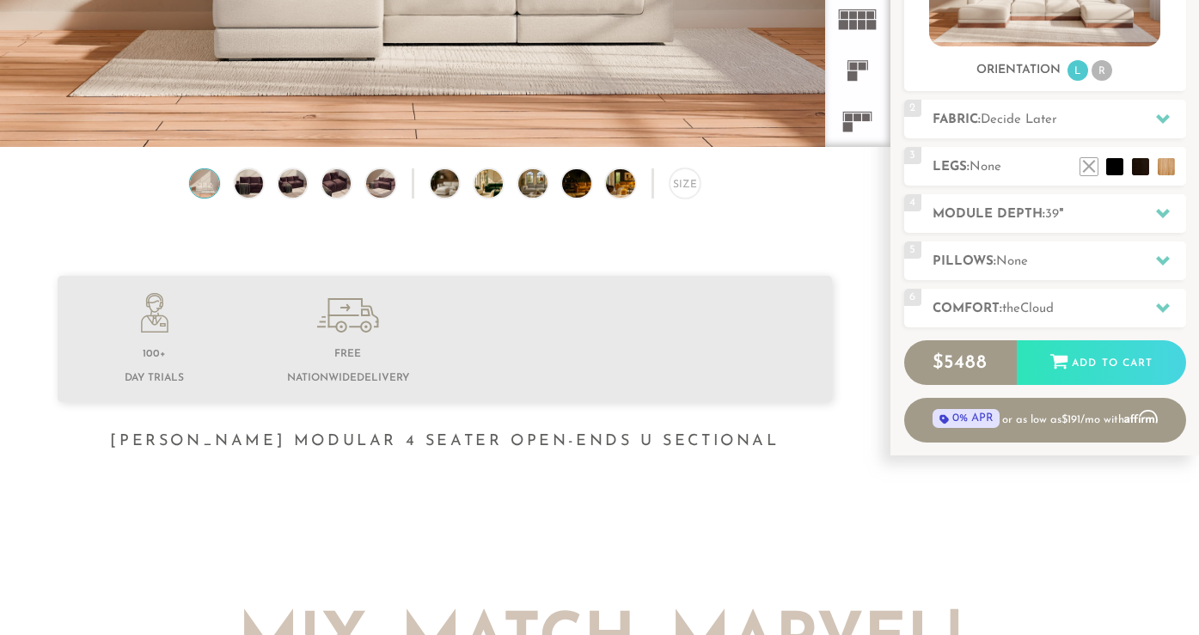
scroll to position [192, 0]
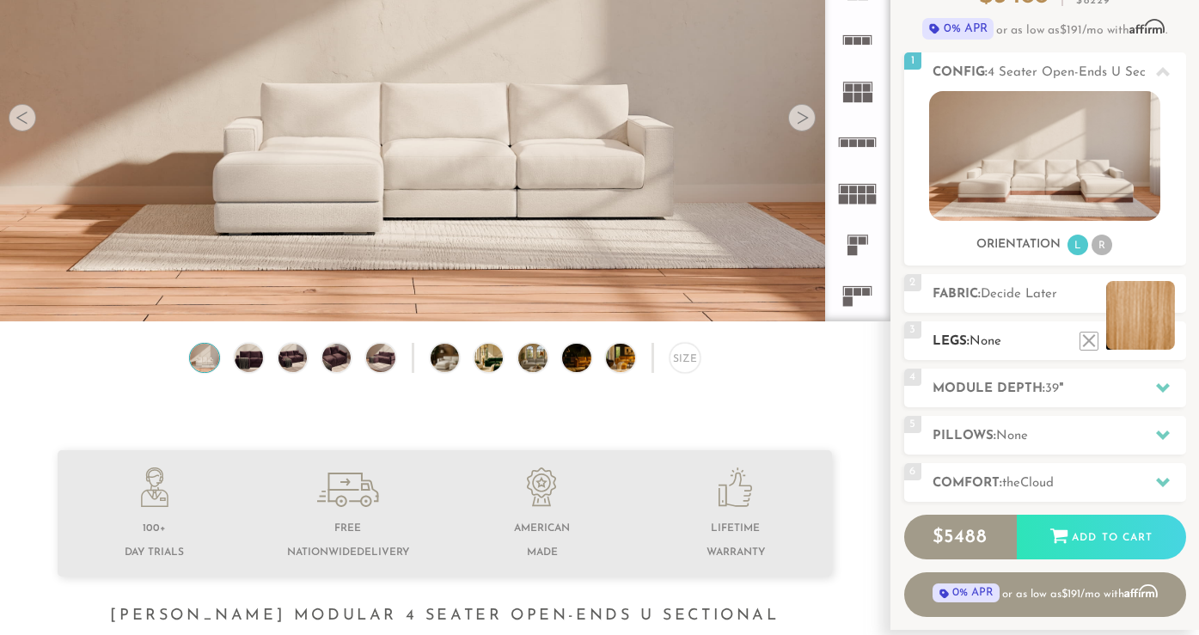
click at [1169, 333] on li at bounding box center [1140, 315] width 69 height 69
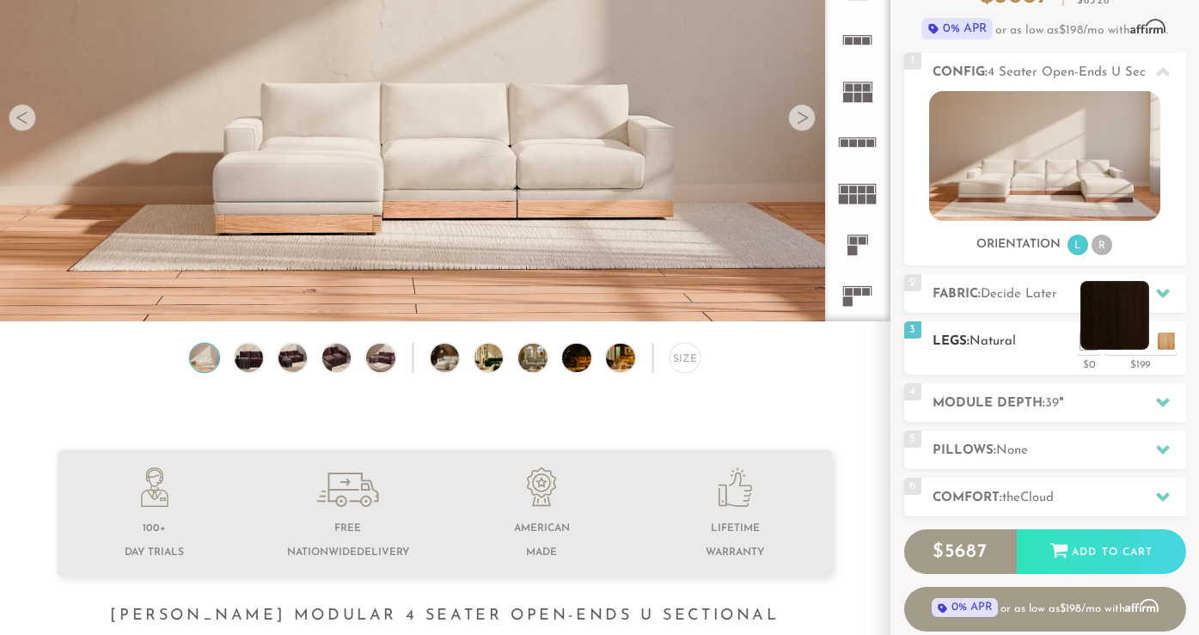
click at [1139, 346] on li at bounding box center [1114, 315] width 69 height 69
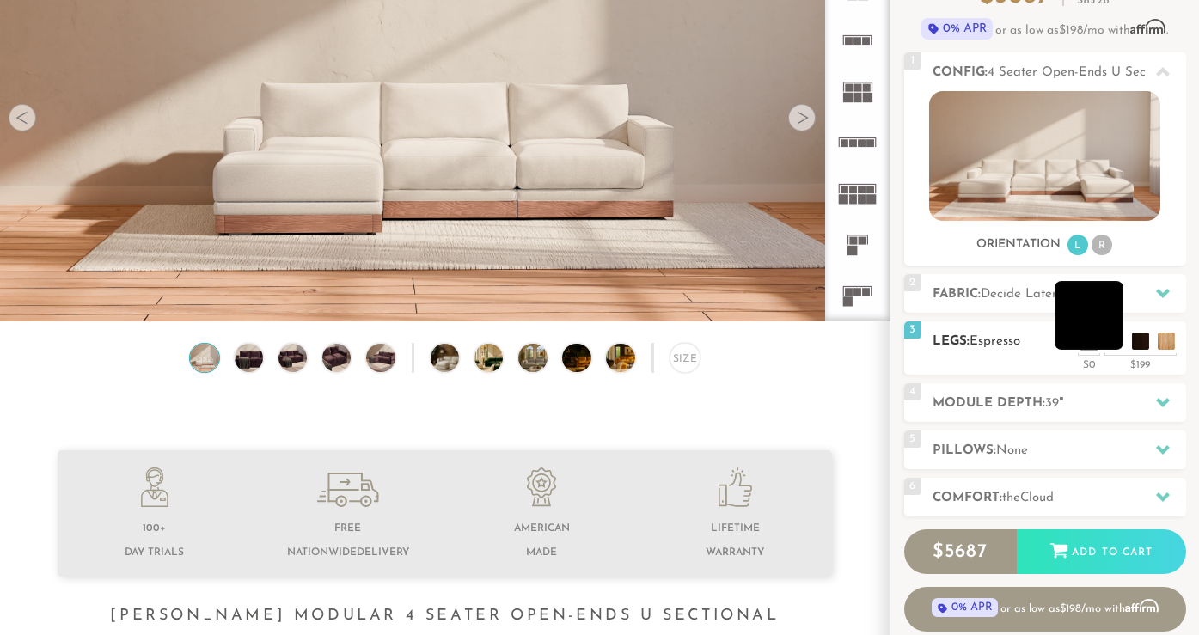
click at [1114, 346] on li at bounding box center [1088, 315] width 69 height 69
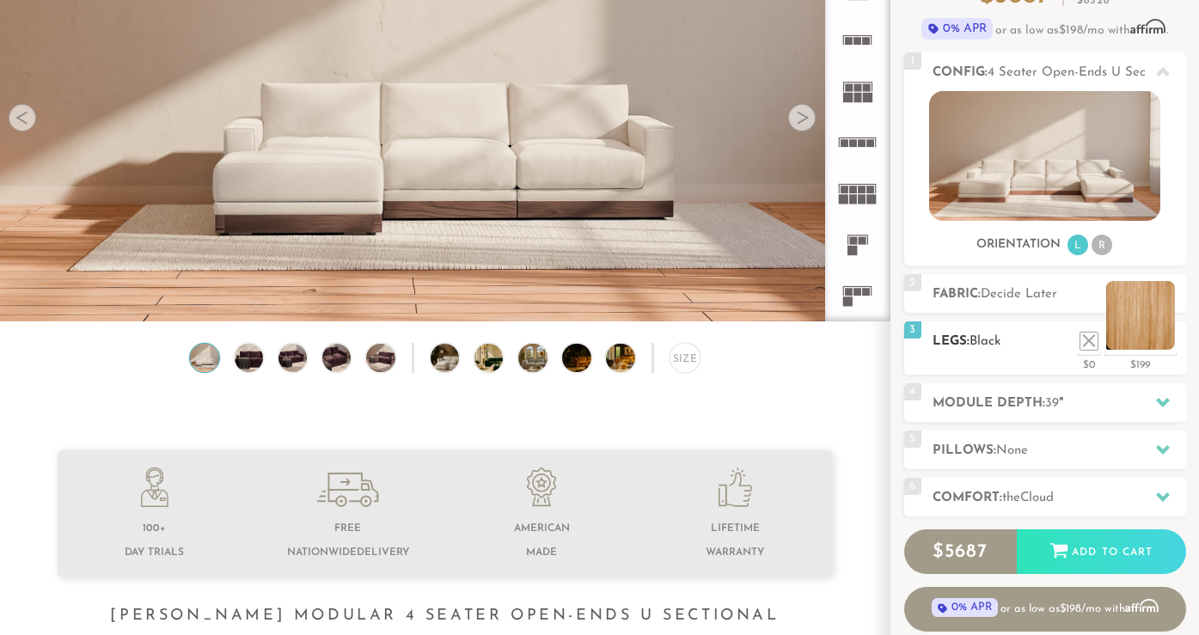
click at [1163, 343] on li at bounding box center [1140, 315] width 69 height 69
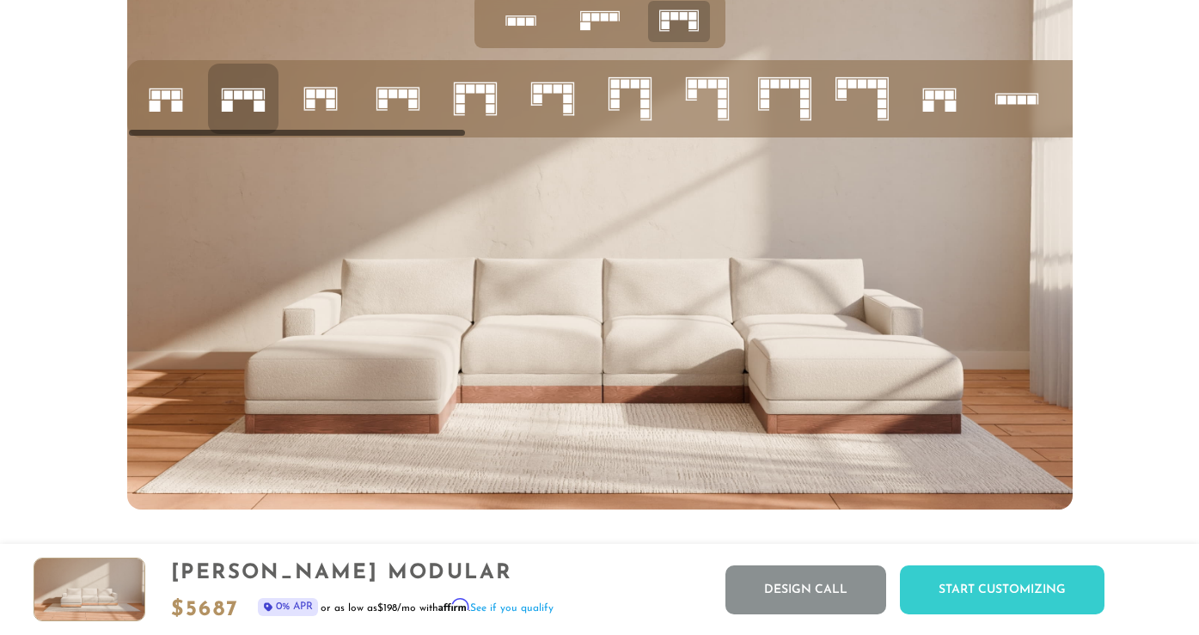
scroll to position [6636, 0]
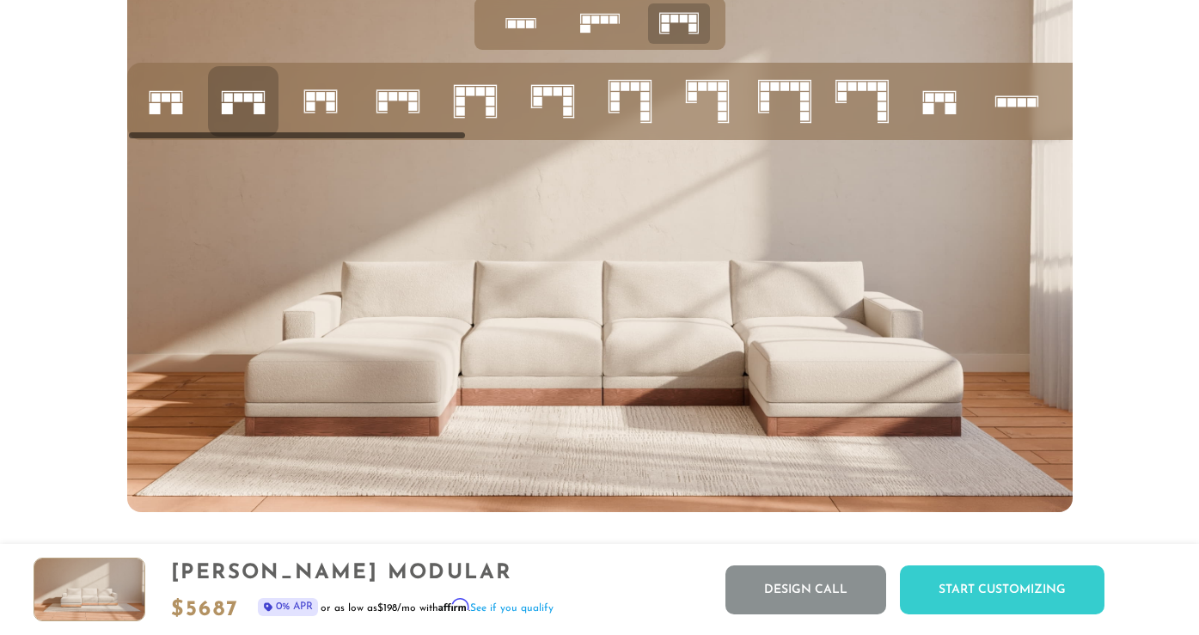
click at [640, 91] on icon at bounding box center [630, 101] width 58 height 58
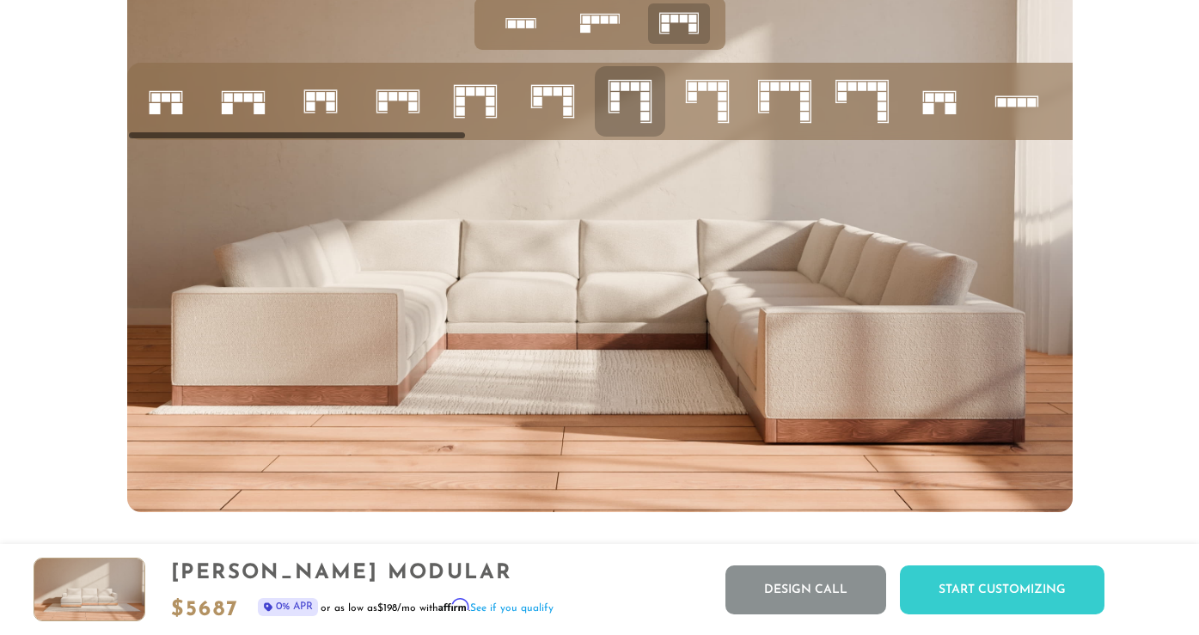
click at [563, 104] on rect at bounding box center [567, 101] width 9 height 9
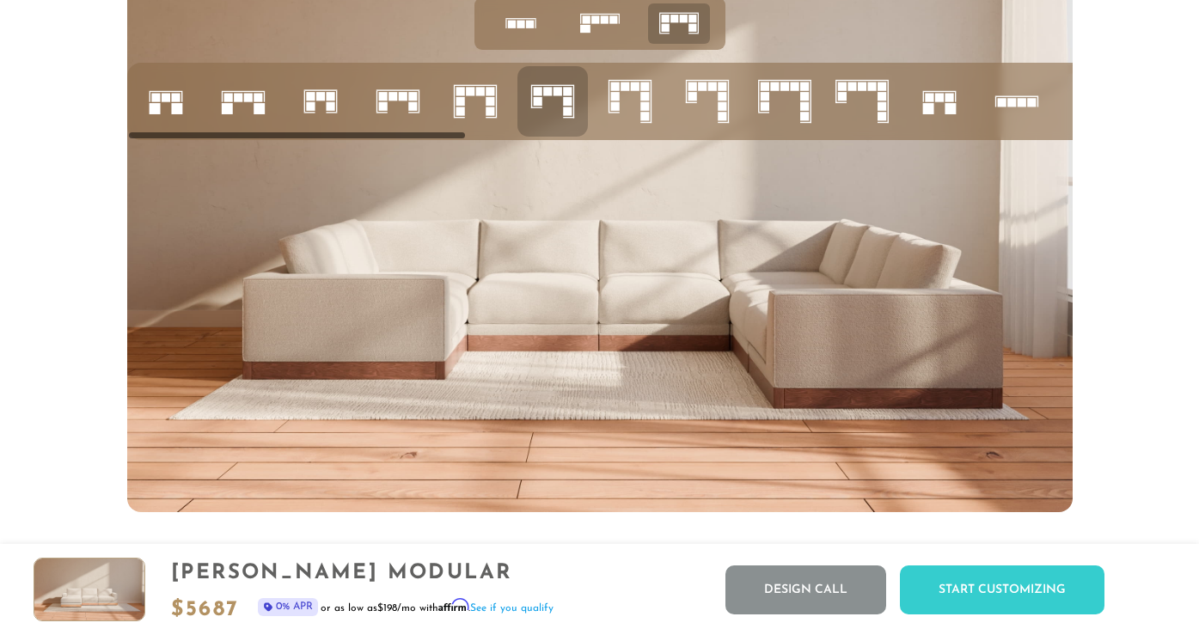
click at [853, 107] on icon at bounding box center [862, 101] width 58 height 58
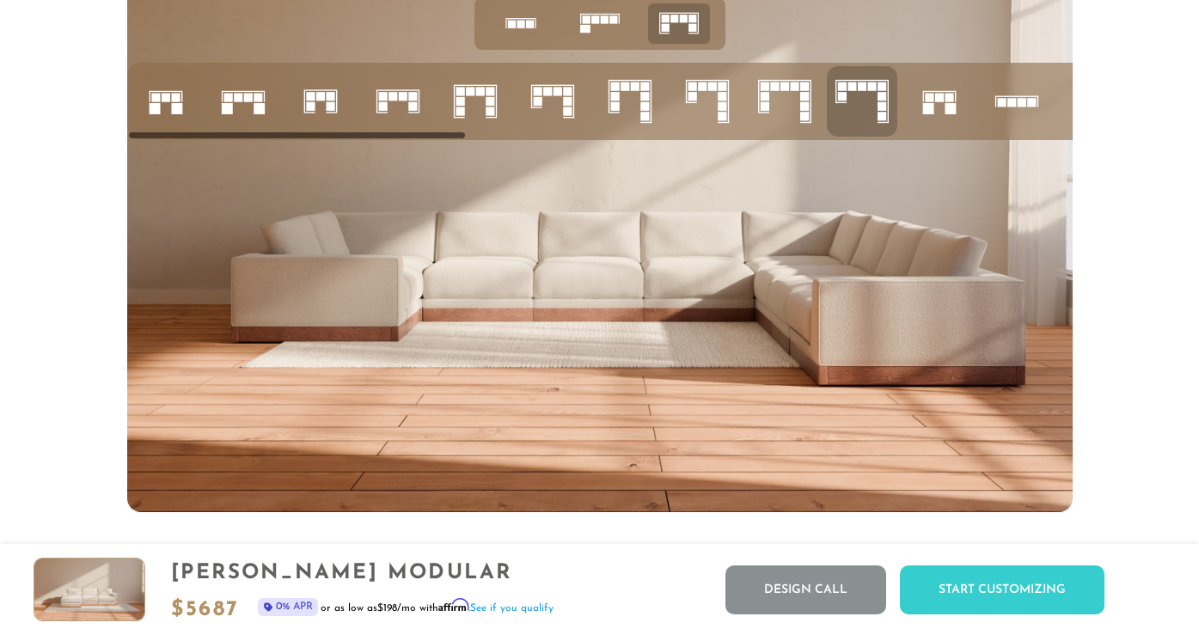
click at [790, 99] on icon at bounding box center [784, 101] width 58 height 58
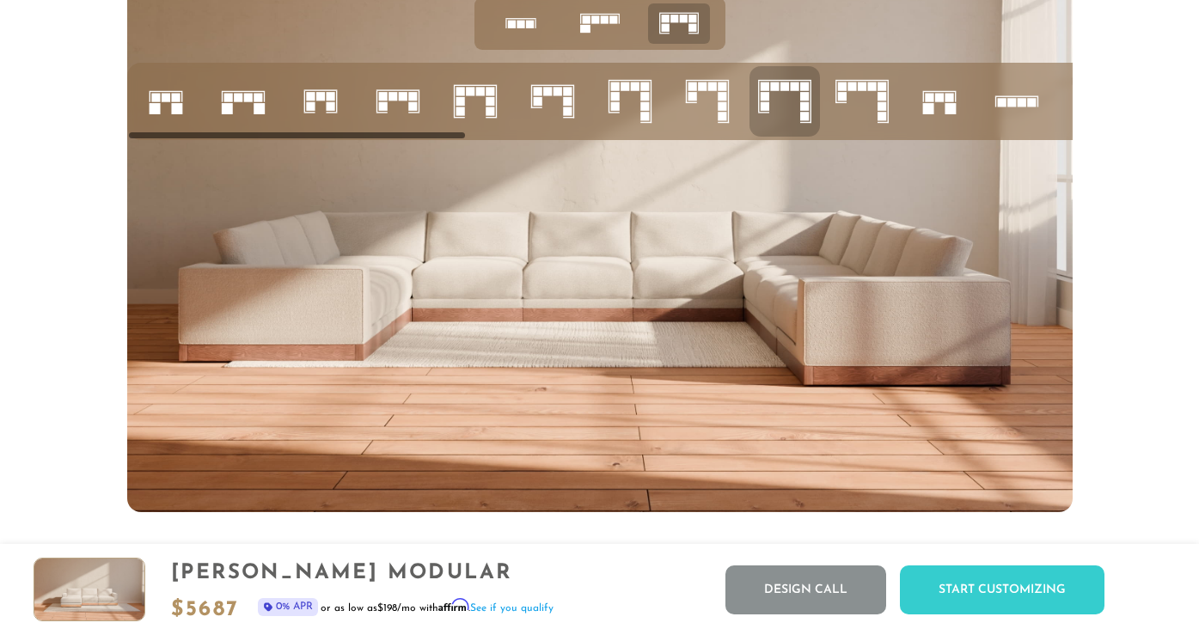
click at [695, 102] on rect at bounding box center [690, 102] width 11 height 1
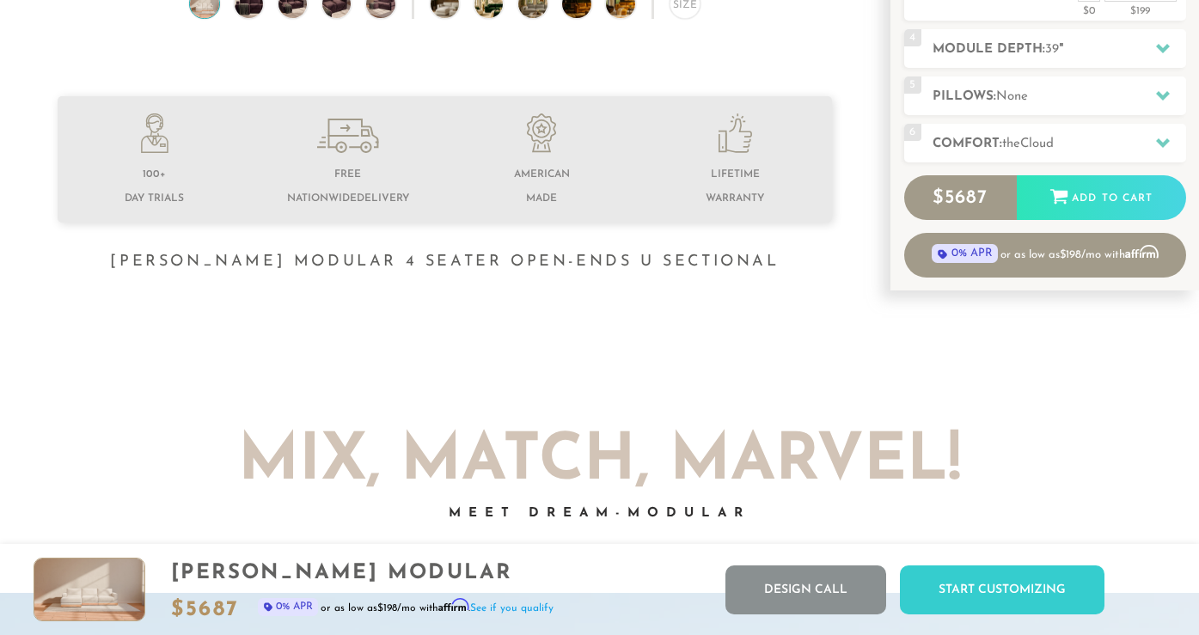
scroll to position [505, 0]
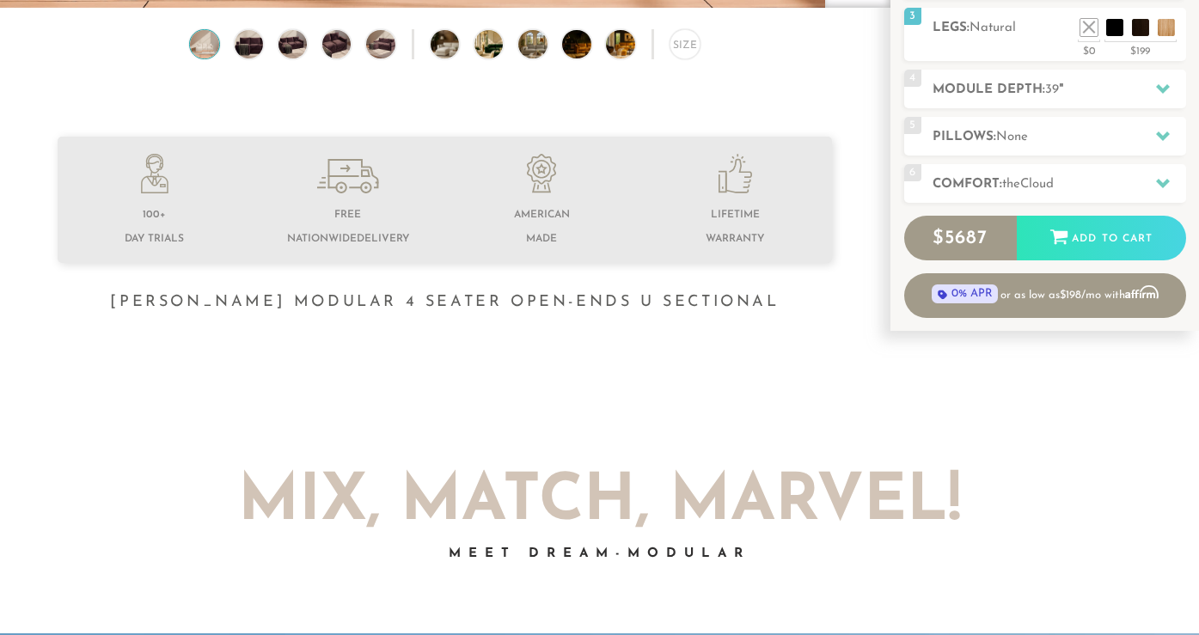
click at [723, 197] on li at bounding box center [734, 202] width 193 height 97
click at [736, 231] on li at bounding box center [734, 202] width 193 height 97
click at [736, 223] on li at bounding box center [734, 202] width 193 height 97
click at [736, 219] on span "Lifetime Warranty" at bounding box center [734, 227] width 58 height 34
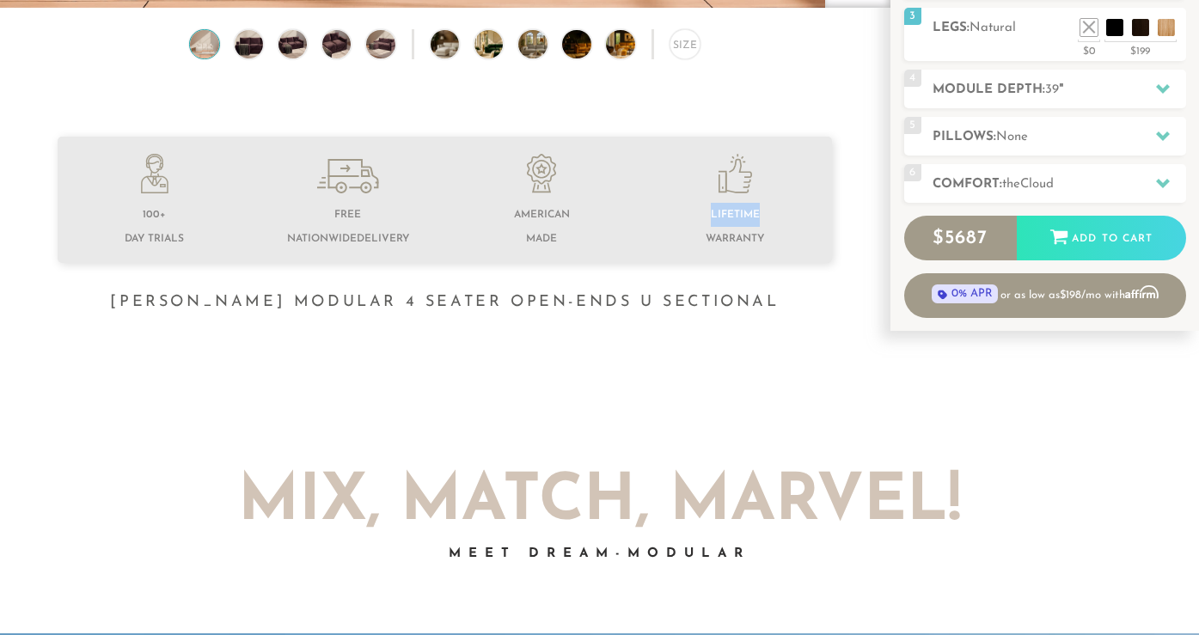
click at [736, 218] on span "Lifetime Warranty" at bounding box center [734, 227] width 58 height 34
click at [736, 216] on span "Lifetime Warranty" at bounding box center [734, 227] width 58 height 34
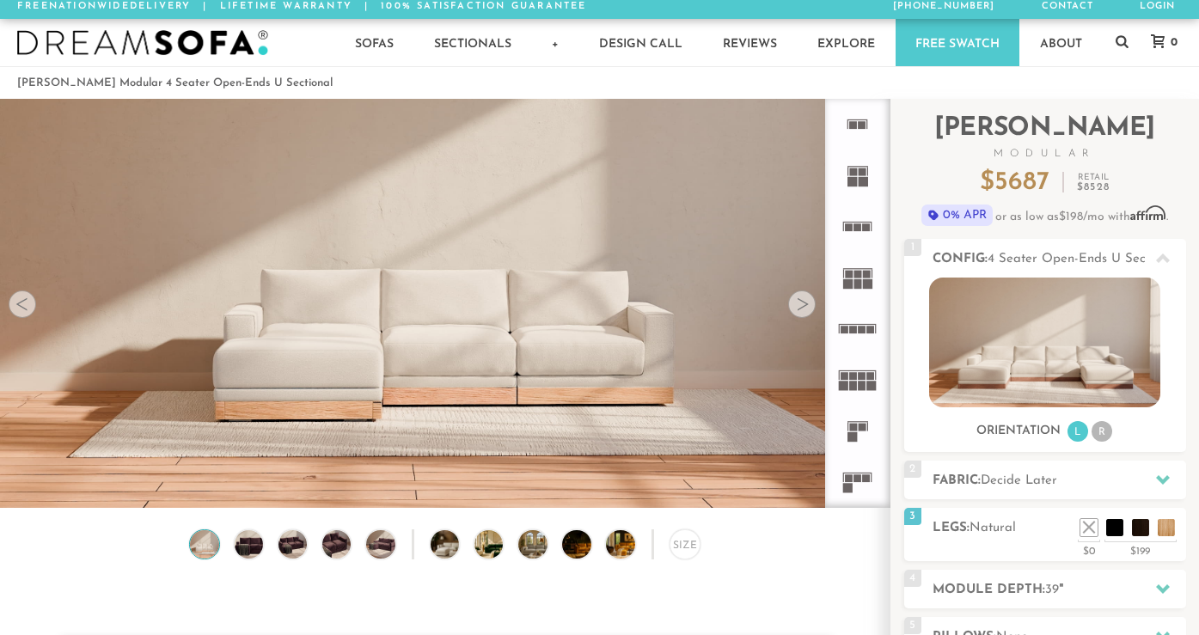
scroll to position [0, 0]
